Goal: Task Accomplishment & Management: Complete application form

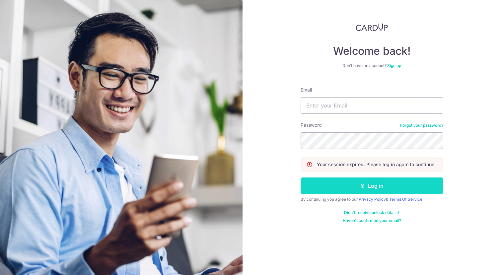
type input "finance@minitotz.com"
click at [405, 186] on button "Log in" at bounding box center [372, 186] width 143 height 17
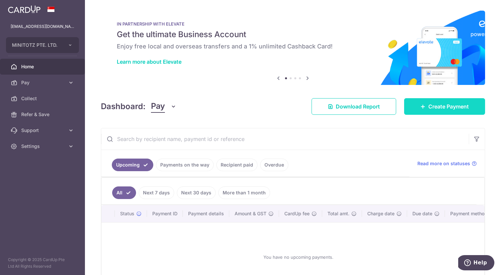
click at [435, 109] on span "Create Payment" at bounding box center [448, 107] width 40 height 8
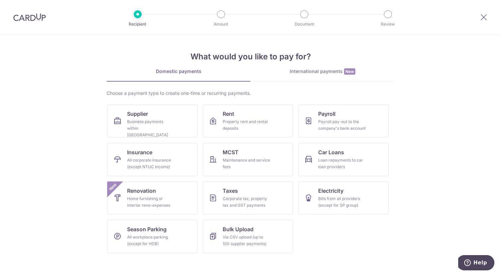
click at [317, 73] on div "International payments New" at bounding box center [323, 71] width 144 height 7
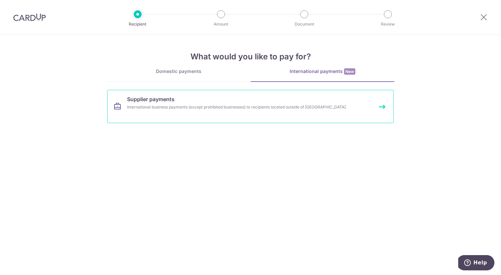
click at [317, 105] on div "International business payments (except prohibited businesses) to recipients lo…" at bounding box center [241, 107] width 229 height 7
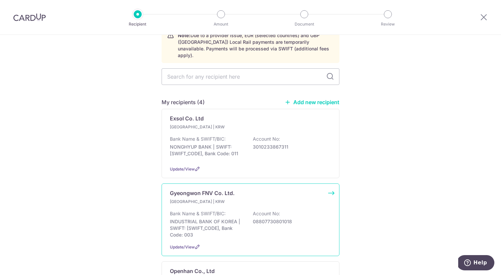
scroll to position [63, 0]
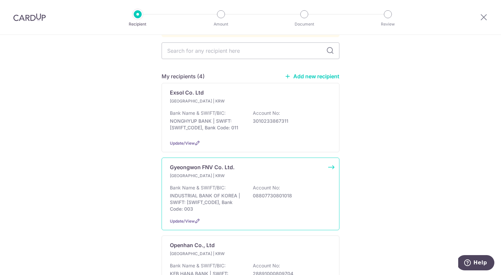
click at [256, 203] on div "Bank Name & SWIFT/BIC: INDUSTRIAL BANK OF KOREA | SWIFT: IBKOKRSEXXX, Bank Code…" at bounding box center [250, 198] width 161 height 28
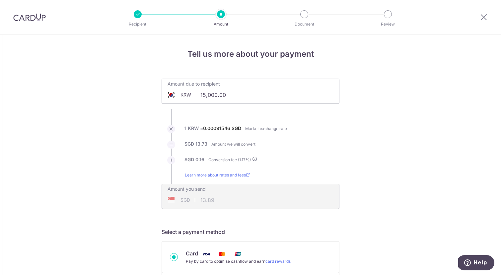
drag, startPoint x: 230, startPoint y: 97, endPoint x: 197, endPoint y: 93, distance: 33.3
click at [197, 93] on input "15,000.00" at bounding box center [213, 94] width 103 height 15
type input "4,125,314.00"
type input "3,820.06"
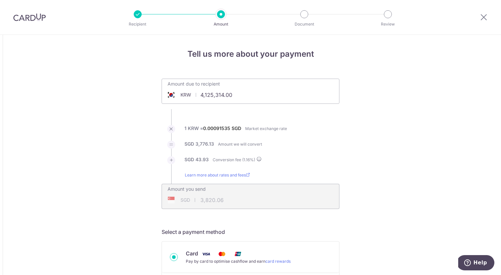
scroll to position [83, 0]
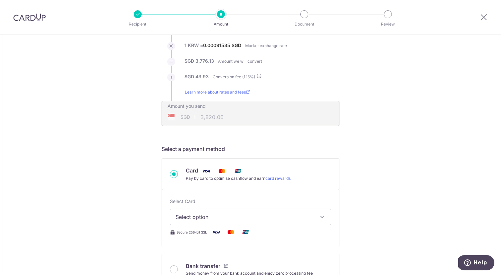
click at [306, 215] on span "Select option" at bounding box center [245, 217] width 138 height 8
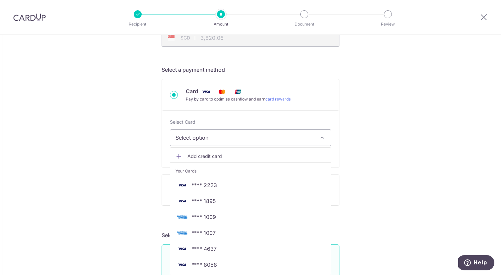
scroll to position [163, 0]
click at [321, 136] on icon "button" at bounding box center [322, 136] width 7 height 7
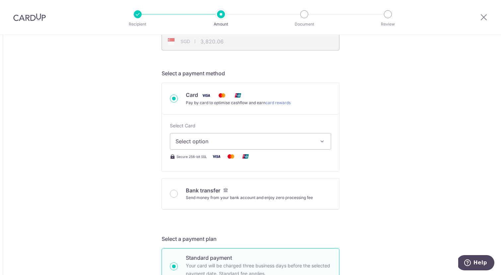
scroll to position [134, 0]
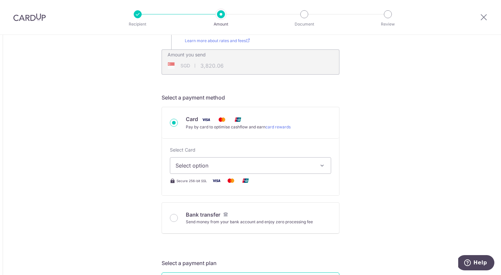
click at [320, 159] on button "Select option" at bounding box center [250, 165] width 161 height 17
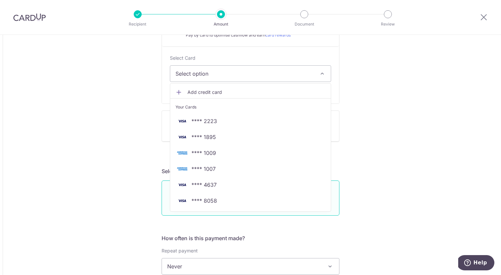
scroll to position [232, 0]
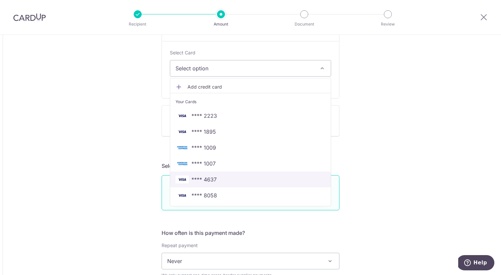
drag, startPoint x: 222, startPoint y: 179, endPoint x: 390, endPoint y: 95, distance: 187.0
click at [222, 179] on span "**** 4637" at bounding box center [251, 180] width 150 height 8
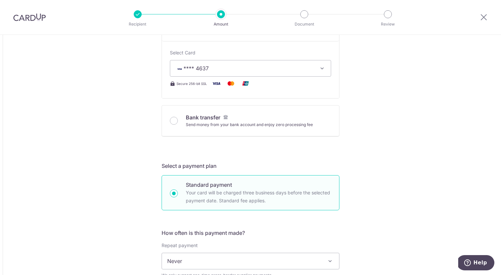
type input "4,125,314.00"
type input "3,821.05"
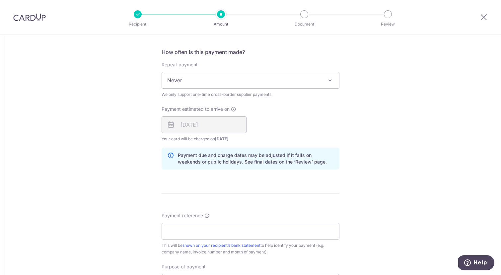
scroll to position [598, 0]
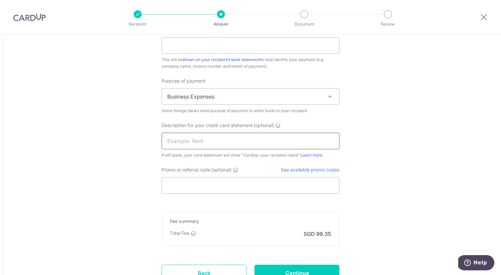
click at [240, 140] on input "text" at bounding box center [251, 141] width 178 height 17
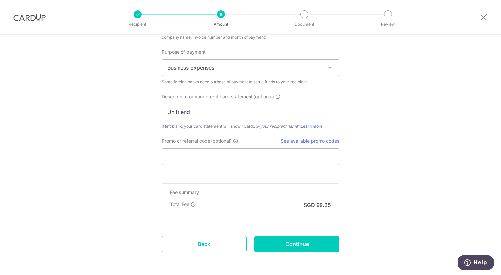
scroll to position [654, 0]
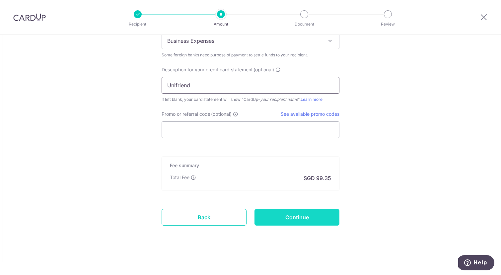
type input "Unifriend"
click at [328, 216] on input "Continue" at bounding box center [297, 217] width 85 height 17
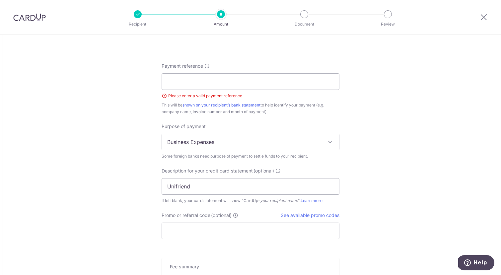
scroll to position [561, 0]
click at [247, 85] on input "Payment reference" at bounding box center [251, 83] width 178 height 17
type input "Minitotz SG"
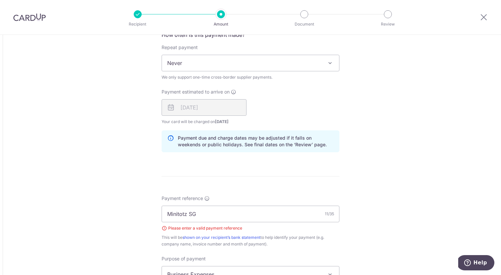
scroll to position [663, 0]
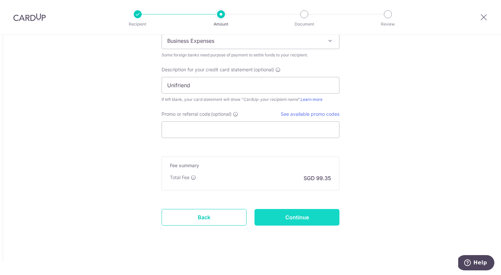
click at [324, 215] on input "Continue" at bounding box center [297, 217] width 85 height 17
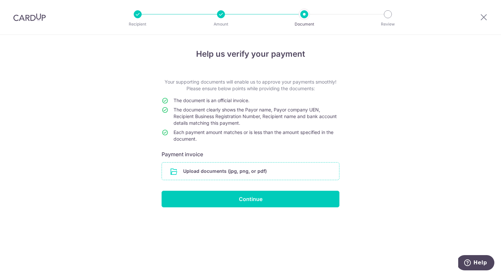
click at [284, 170] on input "file" at bounding box center [250, 171] width 177 height 17
click at [284, 169] on input "file" at bounding box center [250, 171] width 177 height 17
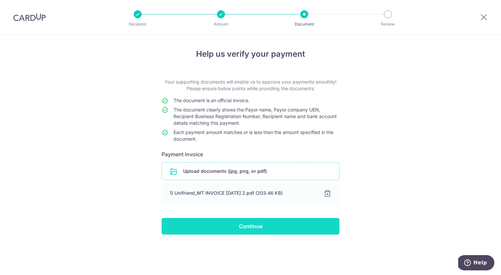
click at [270, 226] on input "Continue" at bounding box center [251, 226] width 178 height 17
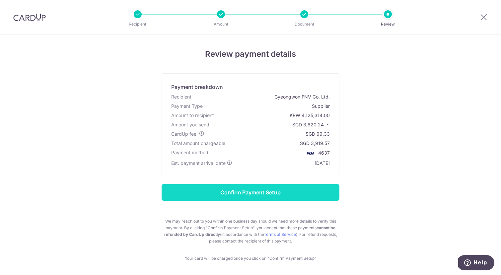
click at [312, 192] on input "Confirm Payment Setup" at bounding box center [251, 192] width 178 height 17
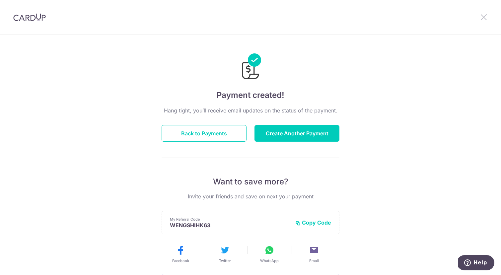
click at [483, 16] on icon at bounding box center [484, 17] width 8 height 8
